Goal: Transaction & Acquisition: Purchase product/service

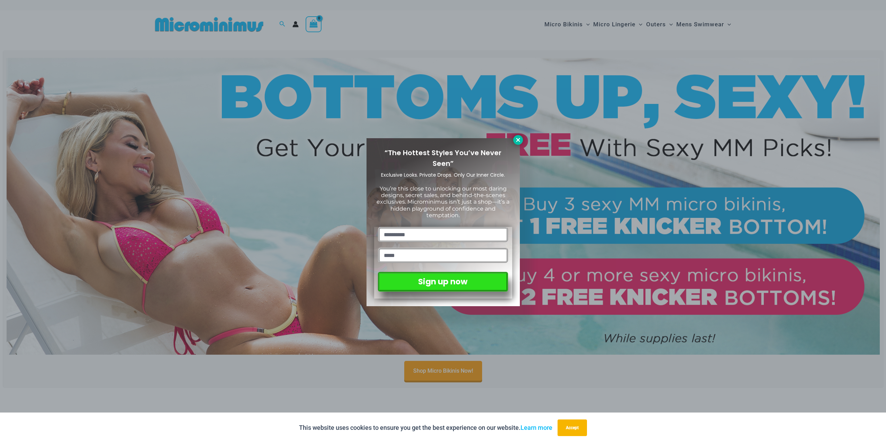
click at [518, 141] on icon at bounding box center [518, 140] width 4 height 4
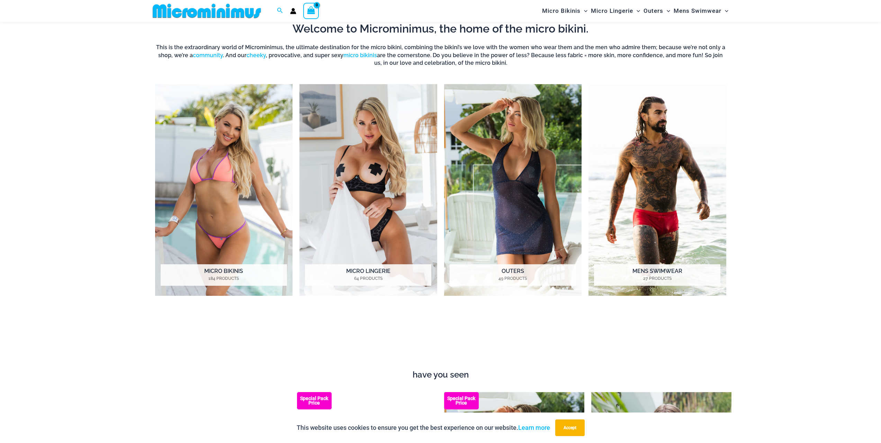
scroll to position [410, 0]
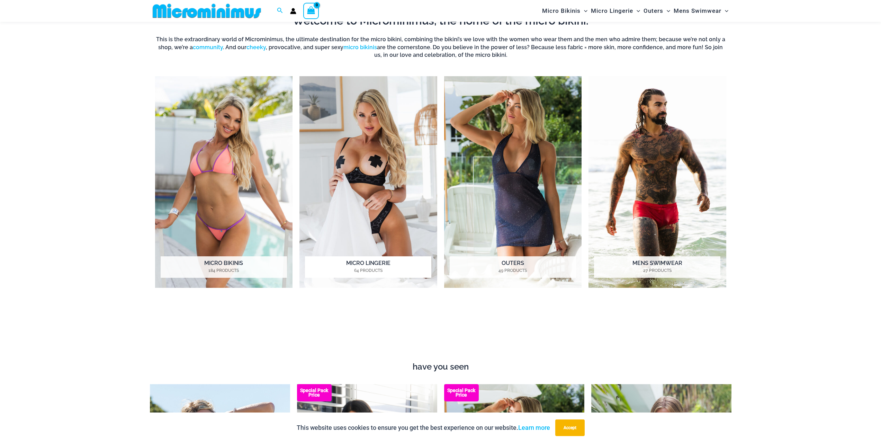
click at [404, 176] on img "Visit product category Micro Lingerie" at bounding box center [368, 182] width 138 height 212
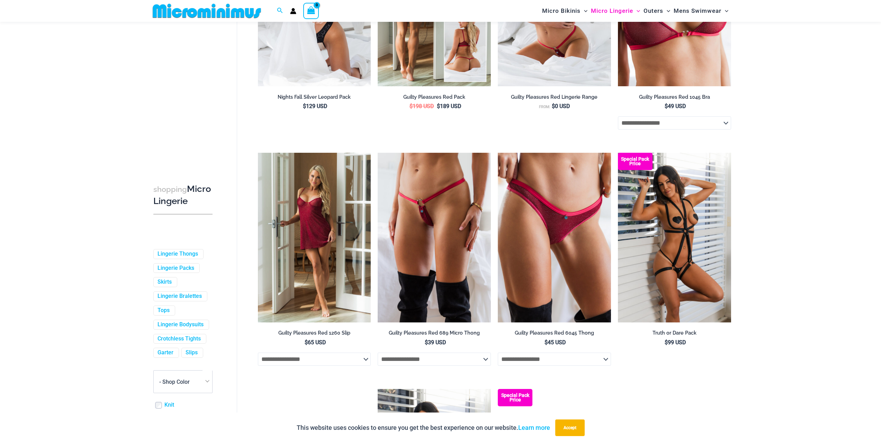
scroll to position [203, 0]
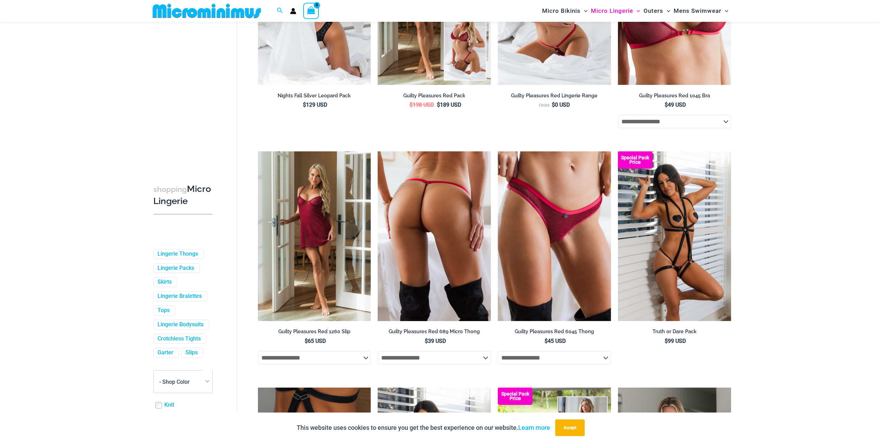
click at [430, 218] on img at bounding box center [434, 236] width 113 height 170
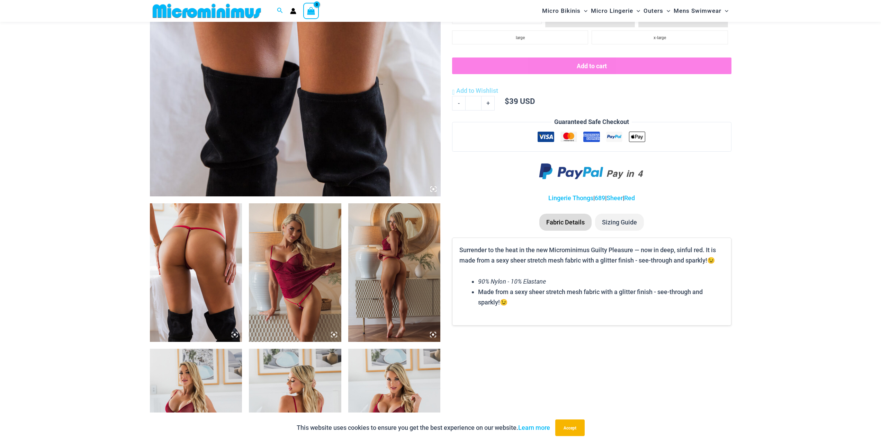
scroll to position [306, 0]
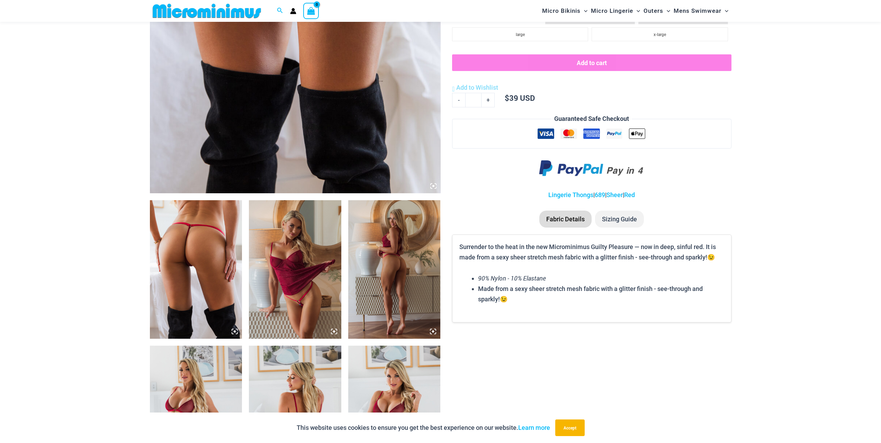
click at [396, 286] on img at bounding box center [394, 269] width 92 height 138
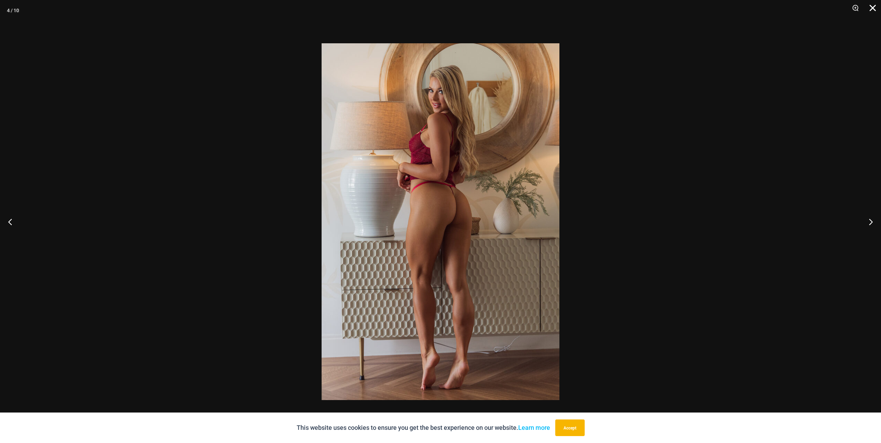
click at [870, 8] on button "Close" at bounding box center [870, 10] width 17 height 21
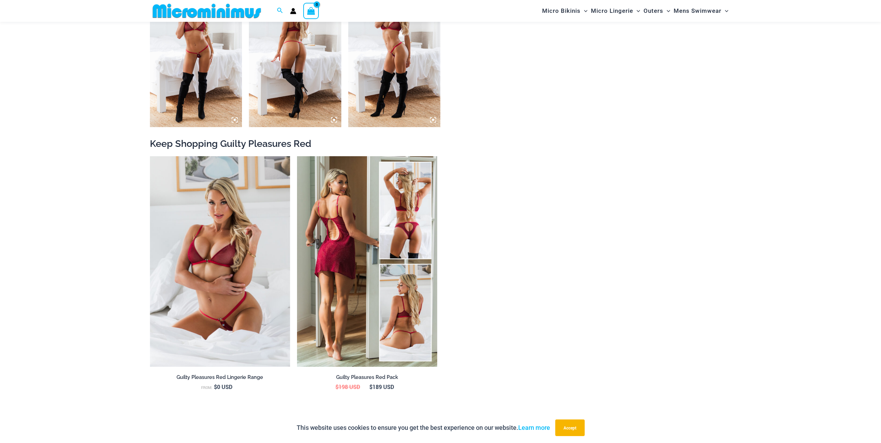
scroll to position [825, 0]
